Goal: Complete application form

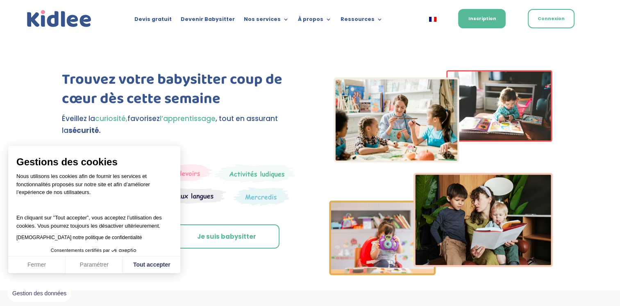
click at [152, 274] on div "Trouvez votre babysitter coup de cœur dès cette semaine Éveillez la curiosité, …" at bounding box center [310, 174] width 496 height 231
click at [161, 256] on button "Tout accepter" at bounding box center [151, 264] width 57 height 17
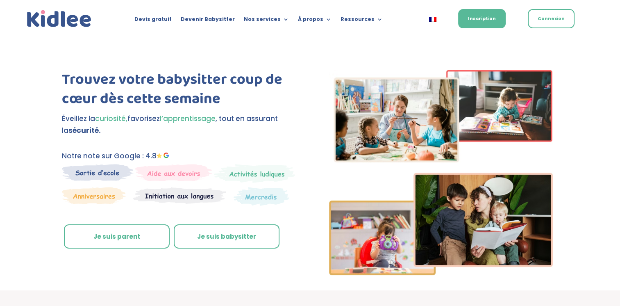
scroll to position [11, 0]
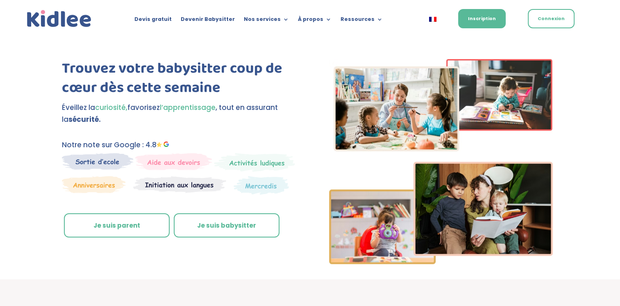
click at [133, 228] on link "Je suis parent" at bounding box center [117, 225] width 106 height 25
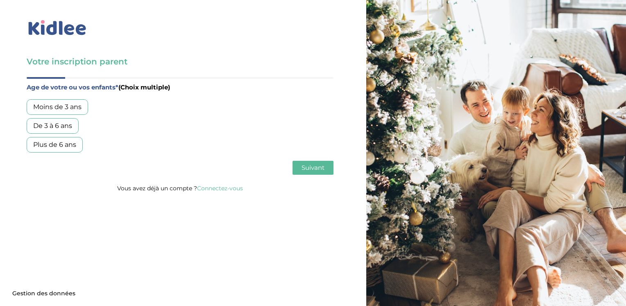
click at [34, 123] on div "De 3 à 6 ans" at bounding box center [53, 126] width 52 height 16
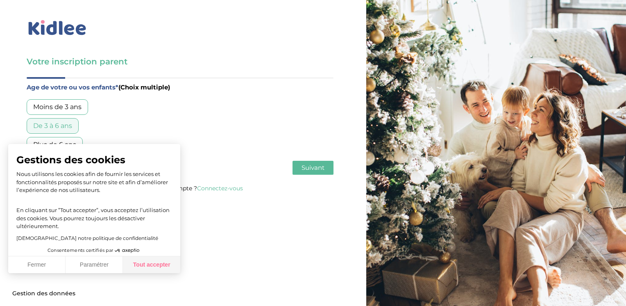
click at [154, 263] on button "Tout accepter" at bounding box center [151, 264] width 57 height 17
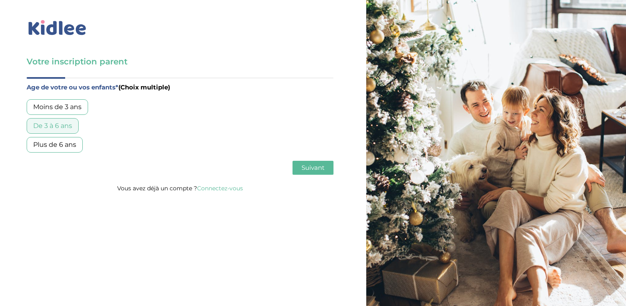
click at [66, 126] on div "De 3 à 6 ans" at bounding box center [53, 126] width 52 height 16
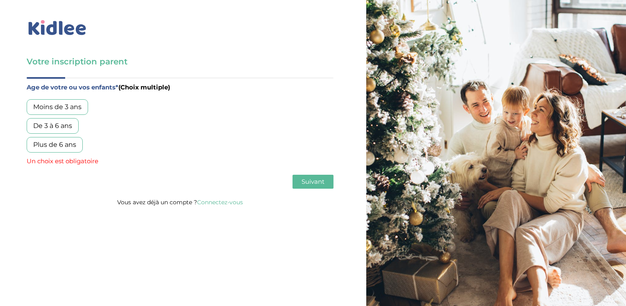
click at [309, 179] on span "Suivant" at bounding box center [312, 181] width 23 height 8
click at [50, 123] on div "De 3 à 6 ans" at bounding box center [53, 126] width 52 height 16
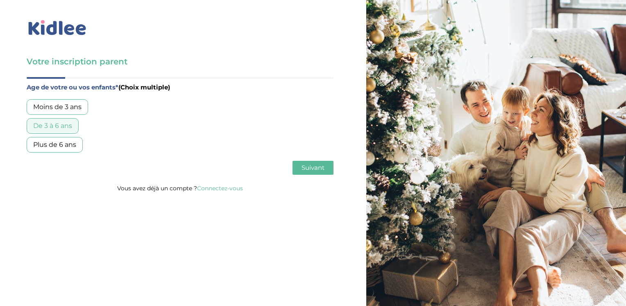
click at [301, 172] on button "Suivant" at bounding box center [312, 168] width 41 height 14
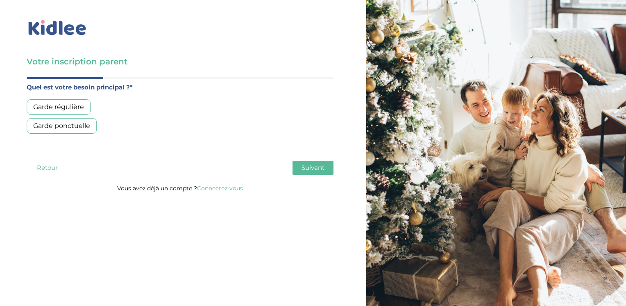
click at [75, 125] on div "Garde ponctuelle" at bounding box center [62, 126] width 70 height 16
click at [316, 167] on span "Suivant" at bounding box center [312, 167] width 23 height 8
click at [88, 111] on div "Moins de 30h/mois" at bounding box center [64, 107] width 75 height 16
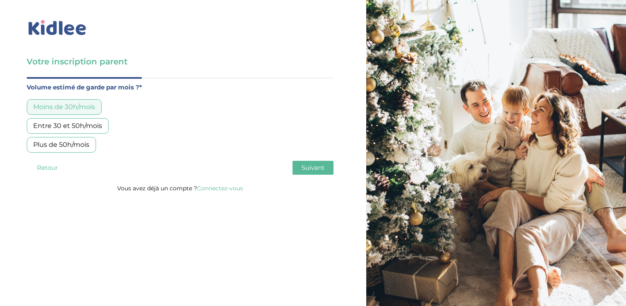
click at [304, 163] on span "Suivant" at bounding box center [312, 167] width 23 height 8
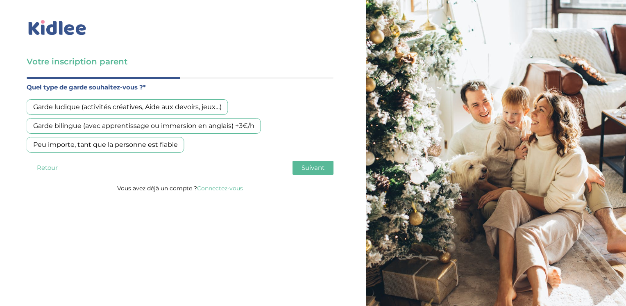
click at [203, 109] on div "Garde ludique (activités créatives, Aide aux devoirs, jeux…)" at bounding box center [128, 107] width 202 height 16
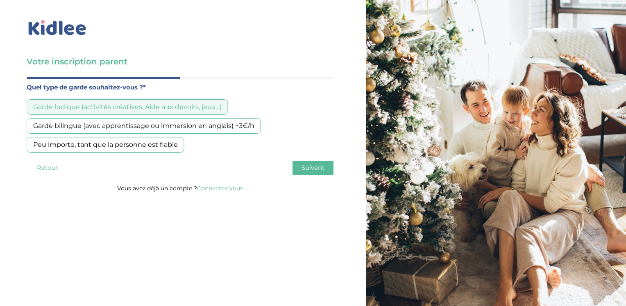
click at [306, 174] on button "Suivant" at bounding box center [312, 168] width 41 height 14
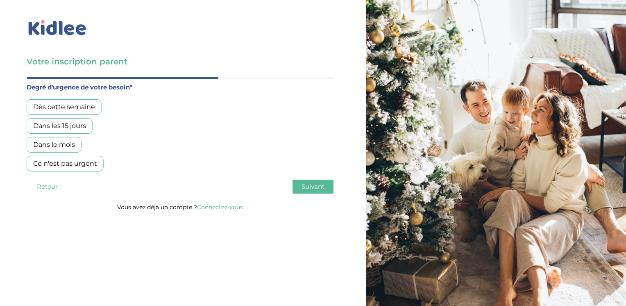
click at [80, 104] on div "Dès cette semaine" at bounding box center [64, 107] width 75 height 16
click at [322, 186] on span "Suivant" at bounding box center [312, 186] width 23 height 8
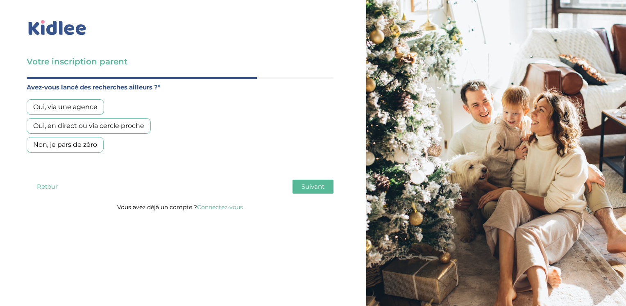
click at [94, 143] on div "Non, je pars de zéro" at bounding box center [65, 145] width 77 height 16
click at [316, 191] on button "Suivant" at bounding box center [312, 186] width 41 height 14
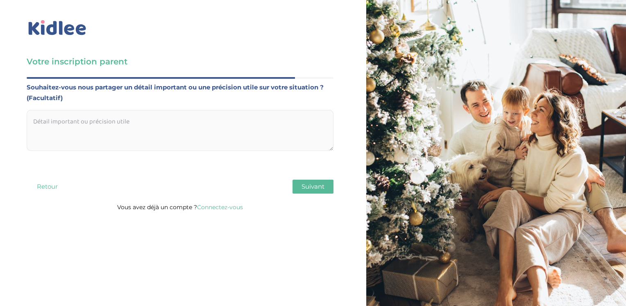
click at [316, 191] on button "Suivant" at bounding box center [312, 186] width 41 height 14
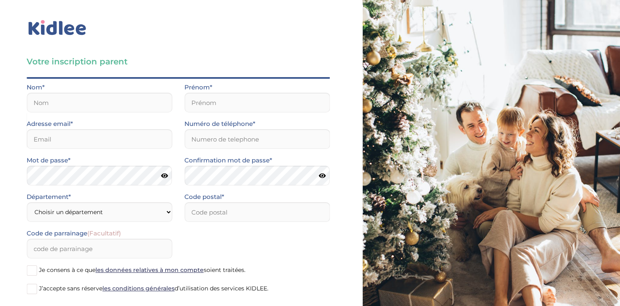
click at [63, 23] on img at bounding box center [57, 27] width 61 height 19
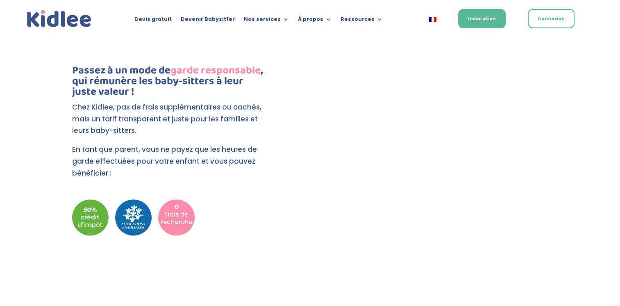
scroll to position [829, 0]
click at [304, 126] on div "Passez à un mode de garde responsable , qui rémunère les baby-sitters à leur ju…" at bounding box center [310, 176] width 496 height 256
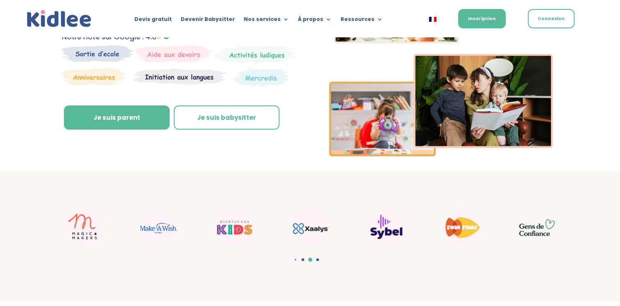
scroll to position [0, 0]
